Goal: Navigation & Orientation: Go to known website

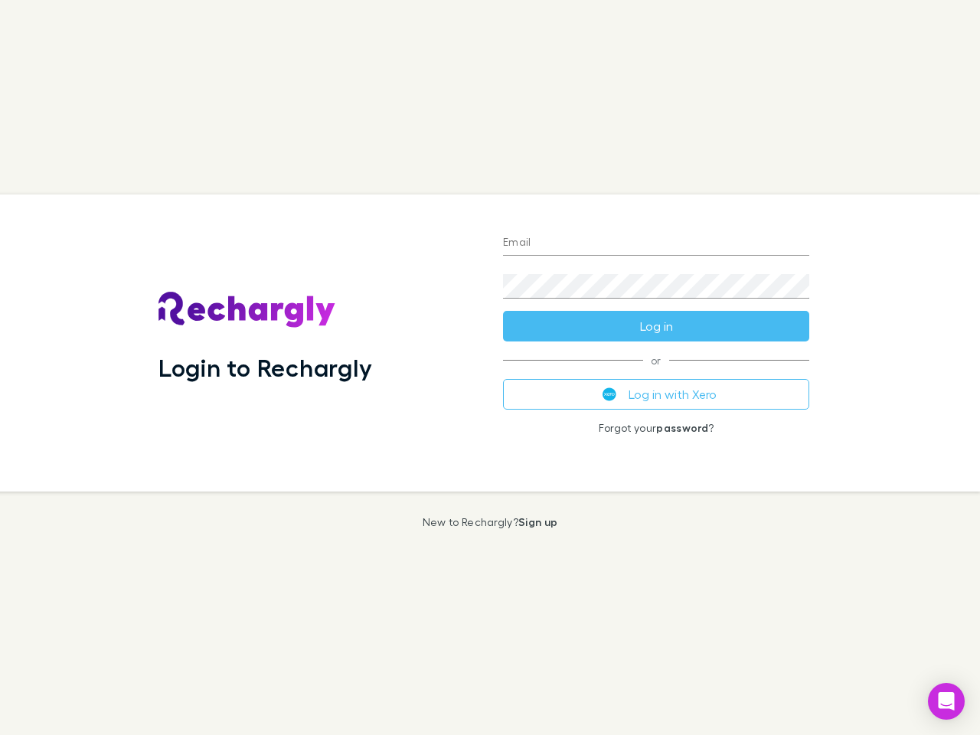
click at [490, 368] on div "Login to Rechargly" at bounding box center [318, 342] width 345 height 297
click at [656, 243] on input "Email" at bounding box center [656, 243] width 306 height 25
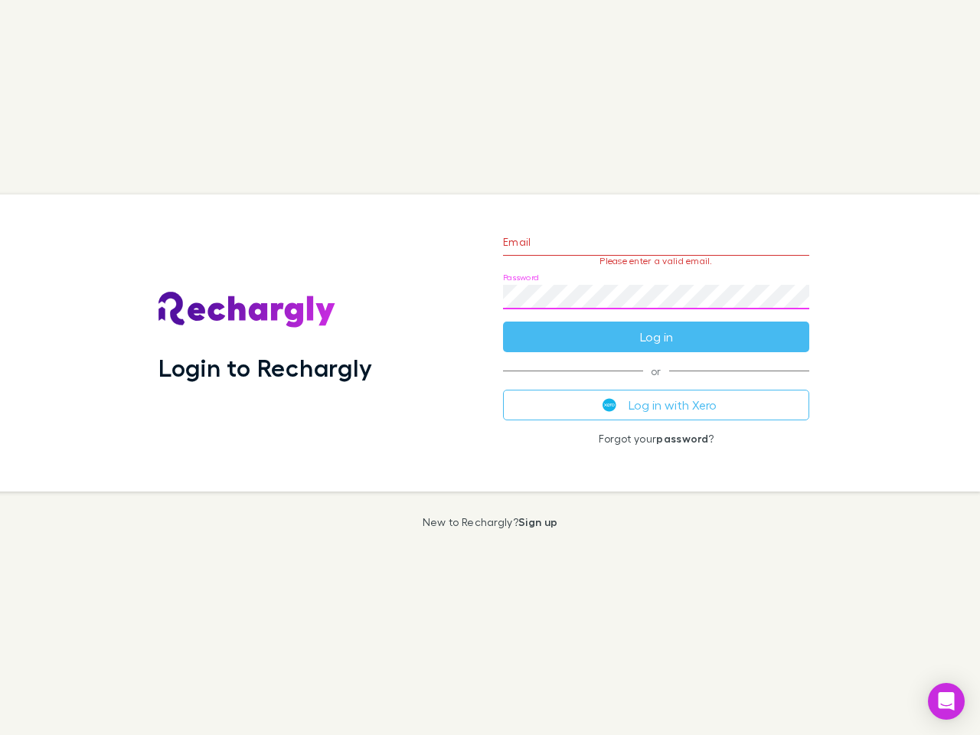
click at [656, 326] on form "Email Please enter a valid email. Password Log in" at bounding box center [656, 285] width 306 height 133
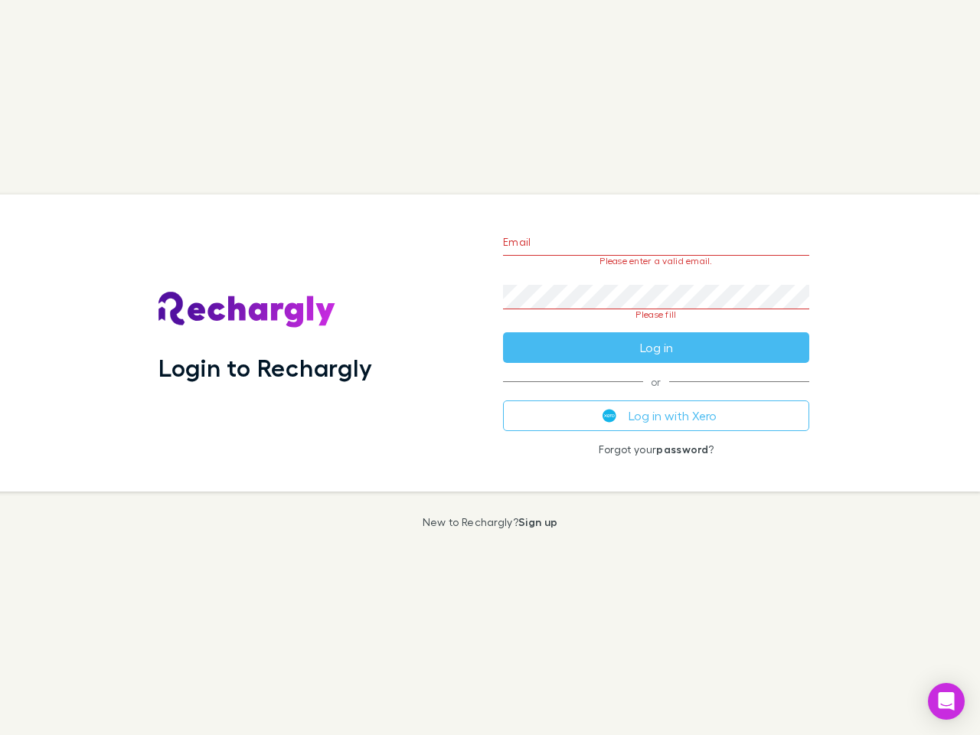
click at [656, 394] on div "Email Please enter a valid email. Password Please fill Log in or Log in with Xe…" at bounding box center [656, 342] width 331 height 297
click at [946, 701] on icon "Open Intercom Messenger" at bounding box center [947, 701] width 16 height 18
